Goal: Task Accomplishment & Management: Complete application form

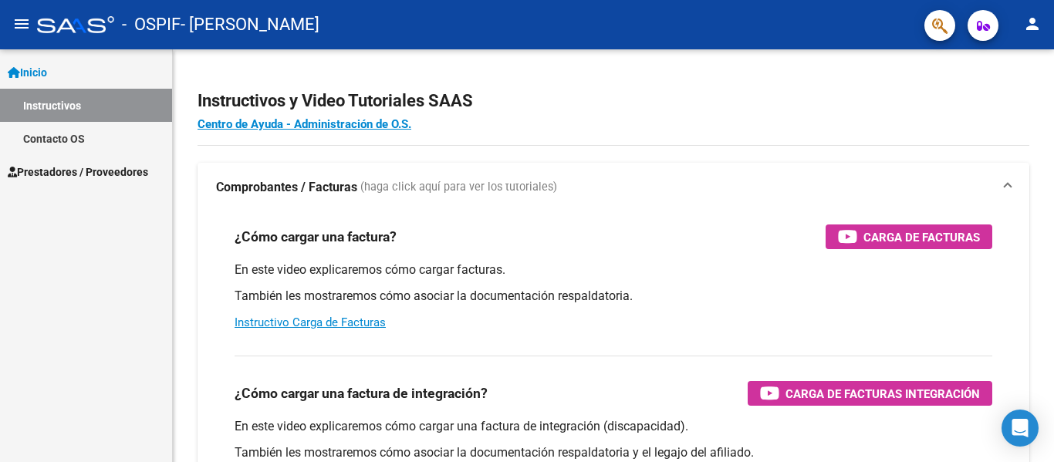
click at [47, 69] on span "Inicio" at bounding box center [27, 72] width 39 height 17
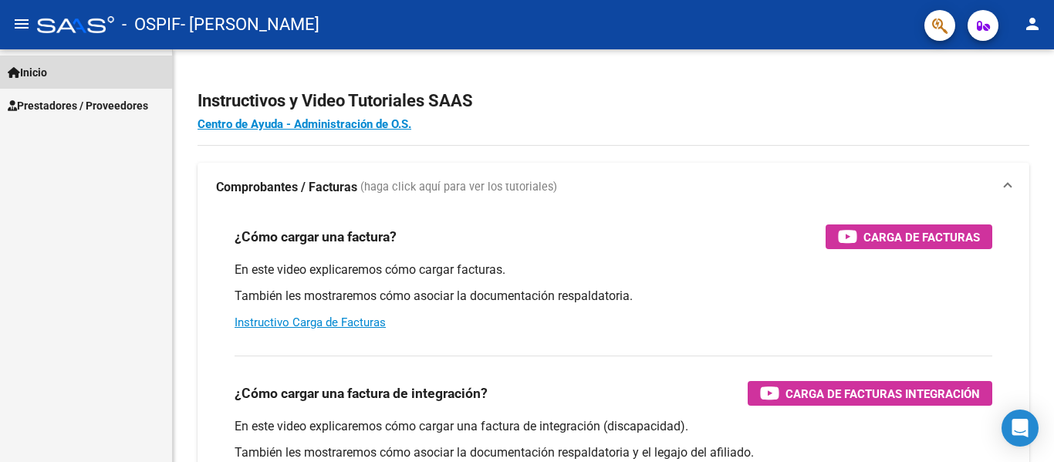
click at [47, 69] on span "Inicio" at bounding box center [27, 72] width 39 height 17
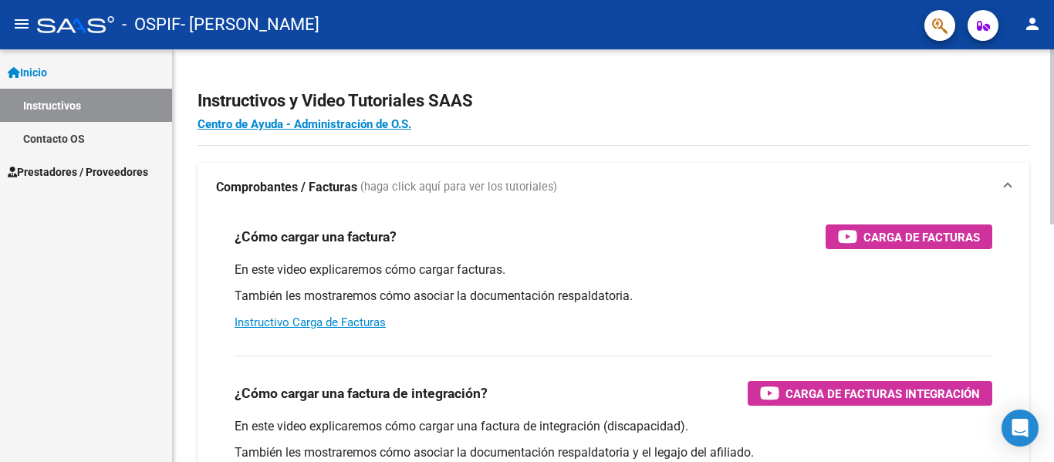
drag, startPoint x: 864, startPoint y: 240, endPoint x: 301, endPoint y: 188, distance: 565.1
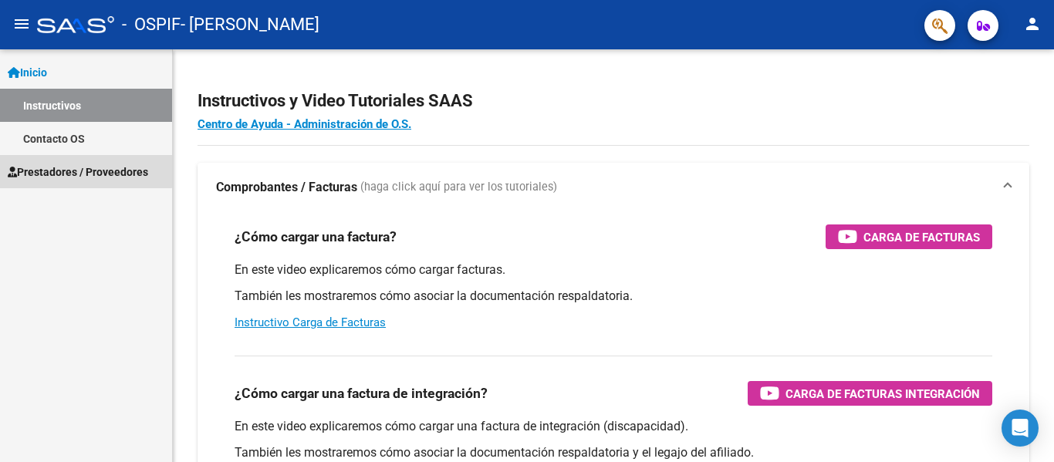
click at [86, 167] on span "Prestadores / Proveedores" at bounding box center [78, 172] width 140 height 17
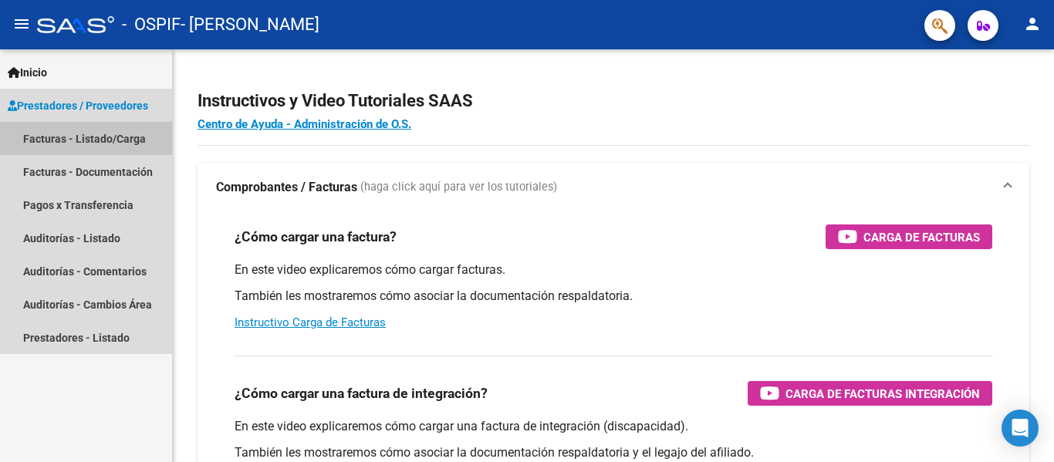
click at [97, 134] on link "Facturas - Listado/Carga" at bounding box center [86, 138] width 172 height 33
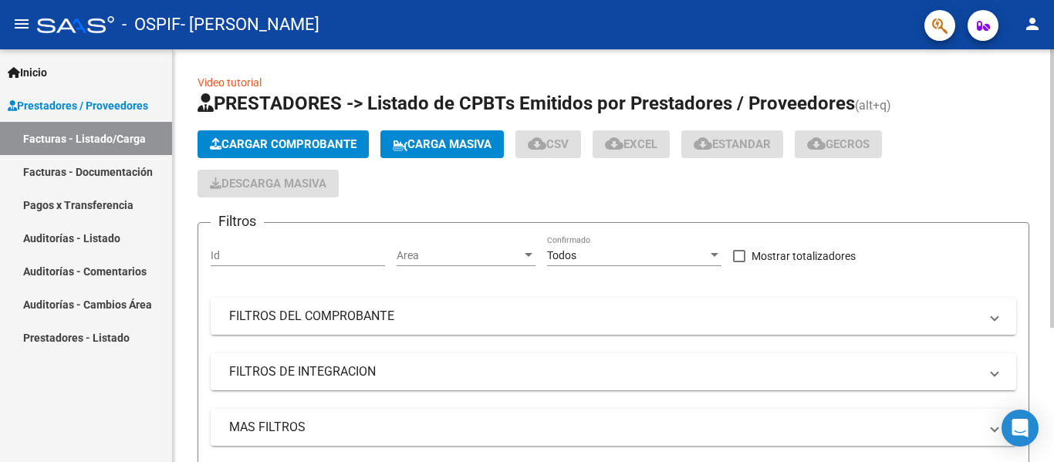
click at [257, 138] on span "Cargar Comprobante" at bounding box center [283, 144] width 147 height 14
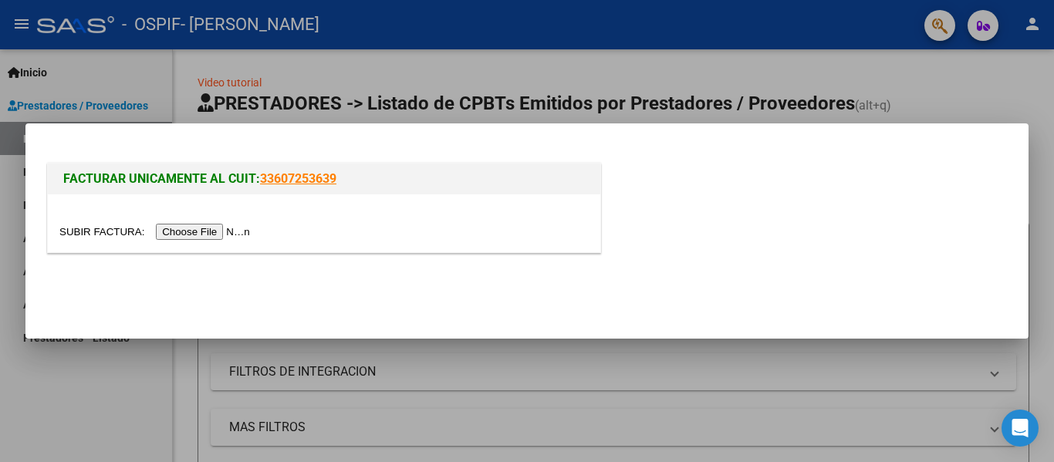
click at [225, 233] on input "file" at bounding box center [156, 232] width 195 height 16
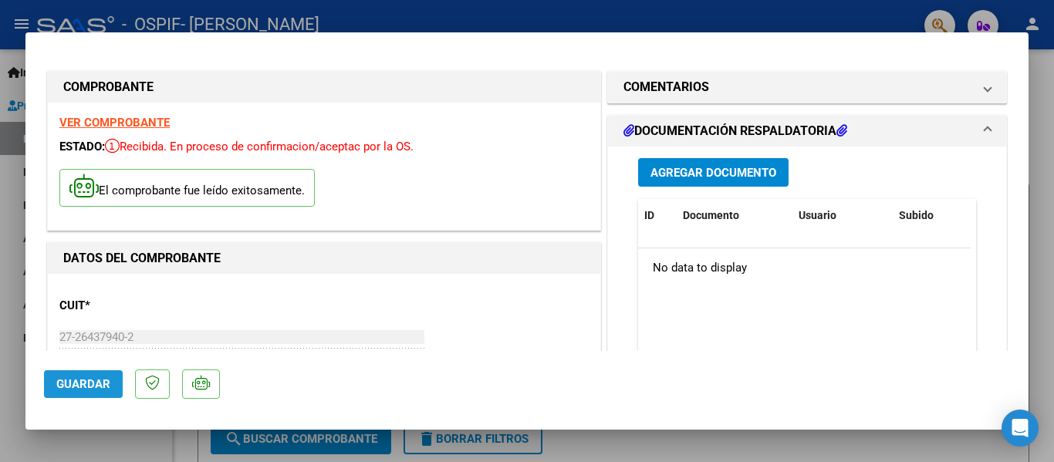
click at [109, 387] on span "Guardar" at bounding box center [83, 384] width 54 height 14
